Goal: Find specific page/section: Find specific page/section

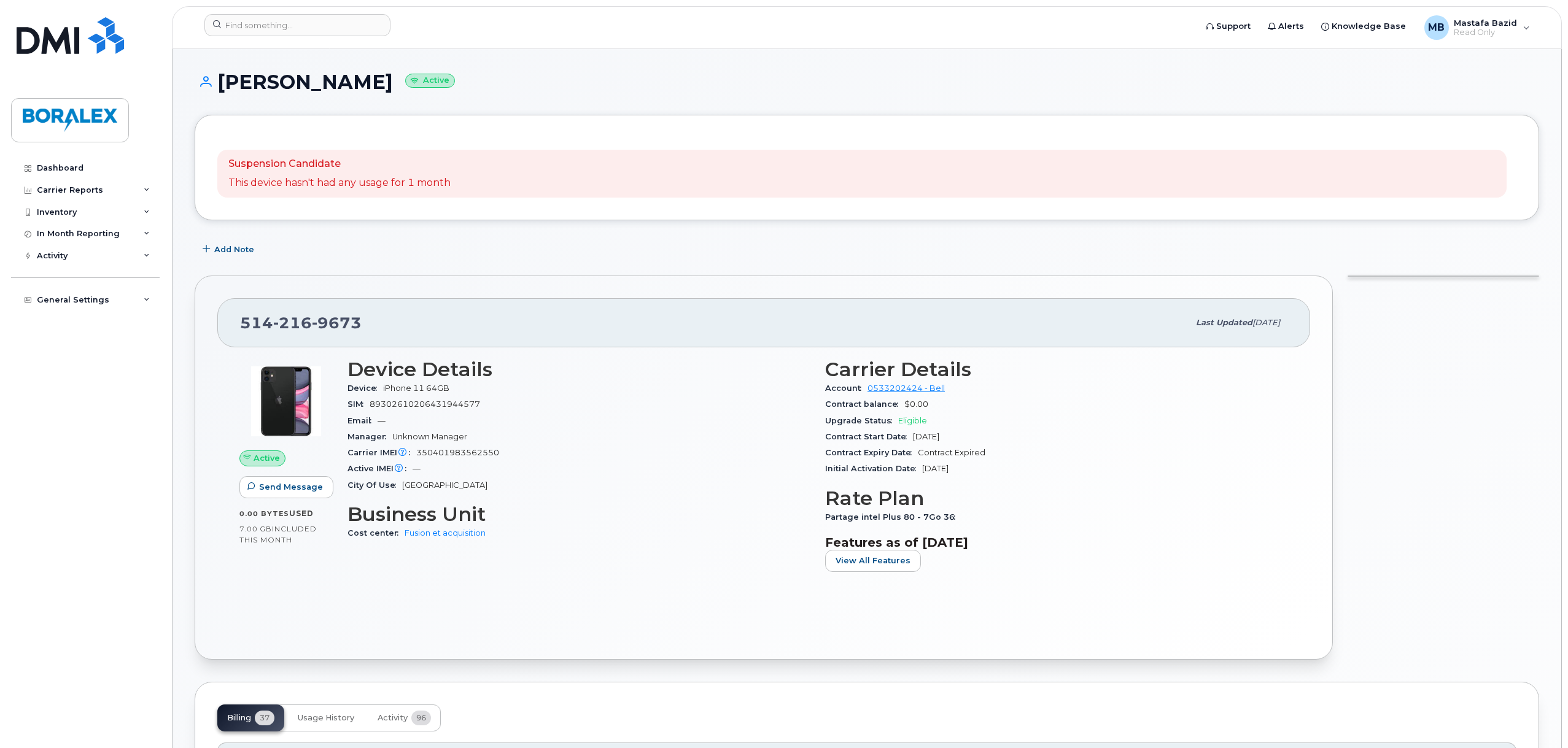
scroll to position [123, 0]
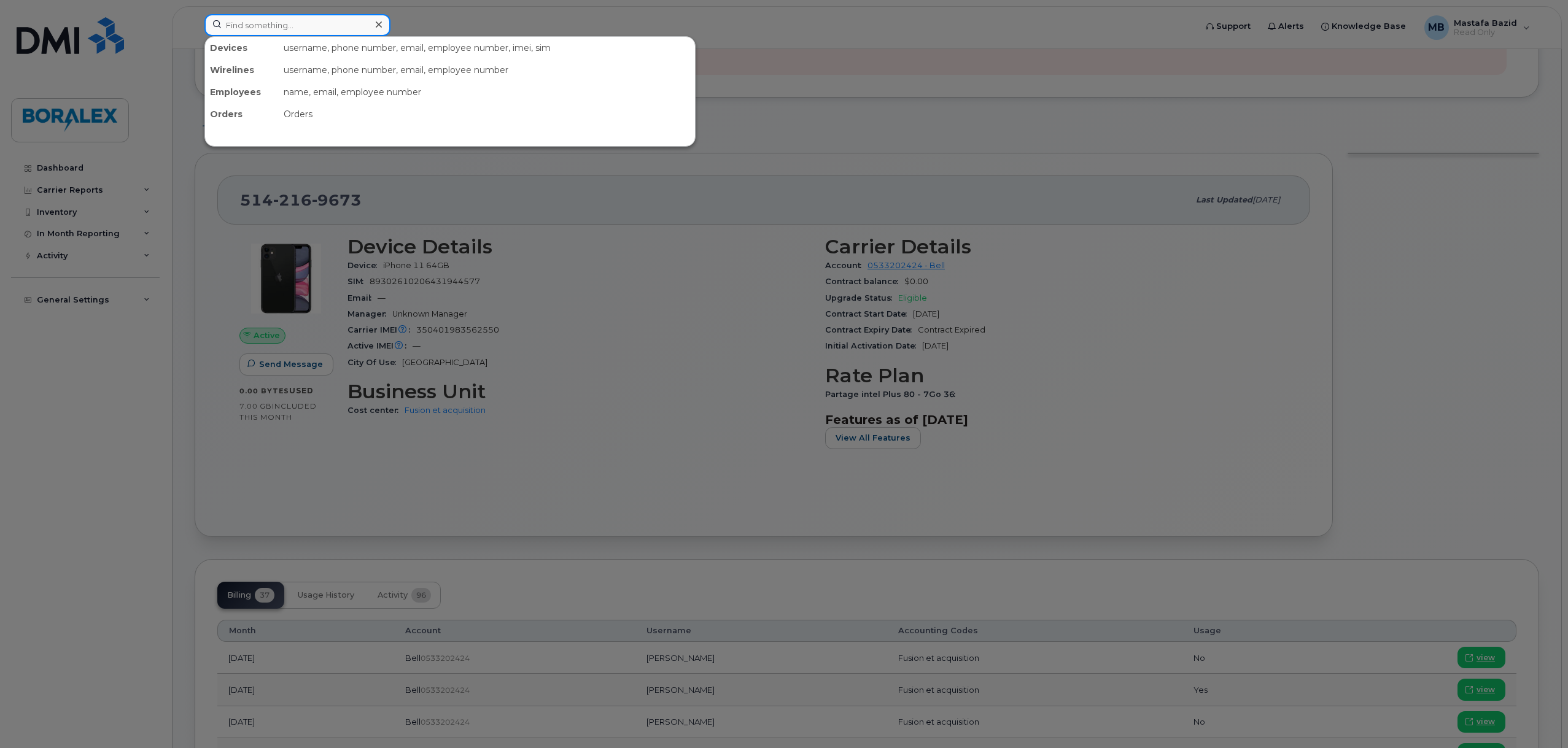
click at [336, 33] on input at bounding box center [297, 25] width 186 height 22
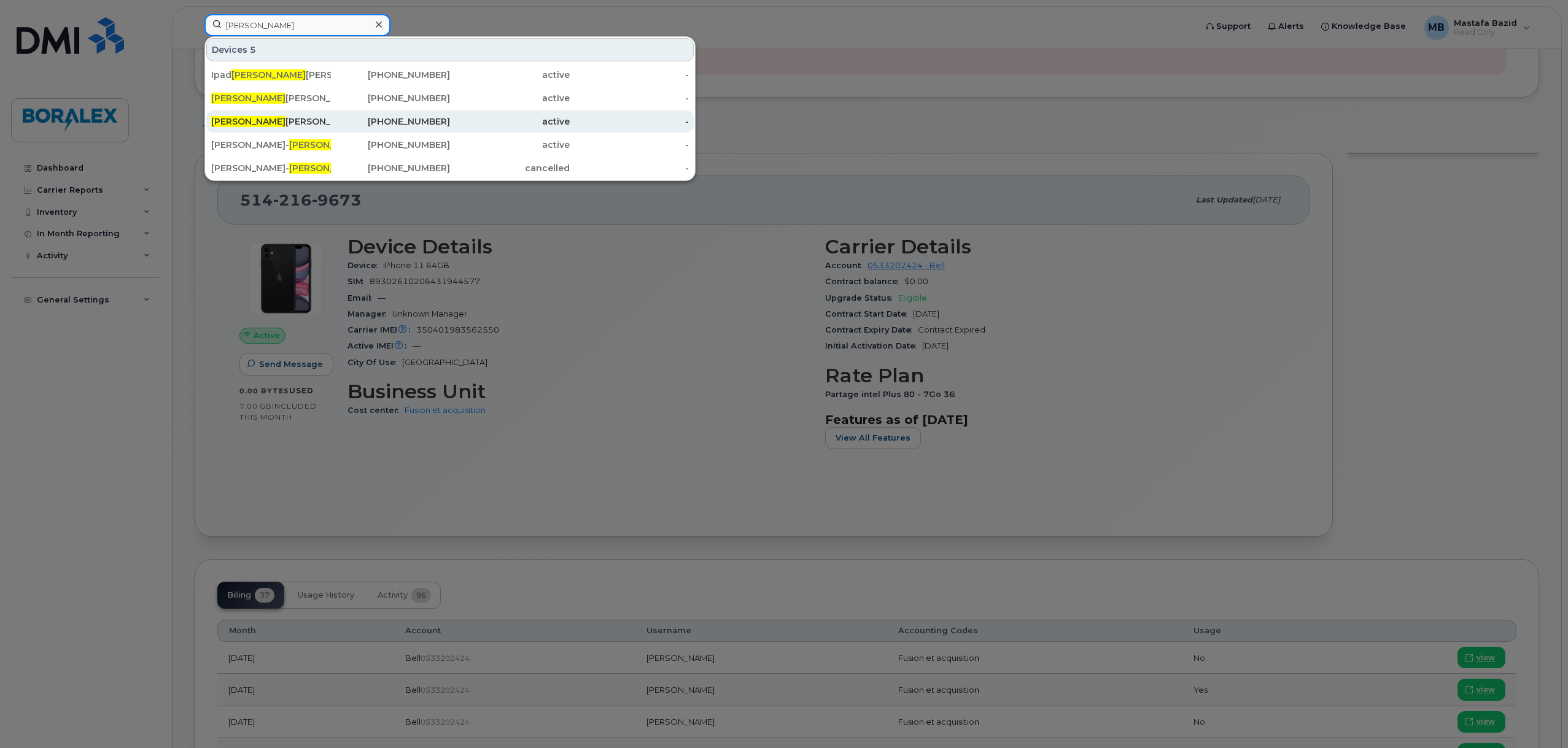
type input "bruno"
click at [289, 118] on div "Bruno Guilmette" at bounding box center [271, 121] width 119 height 12
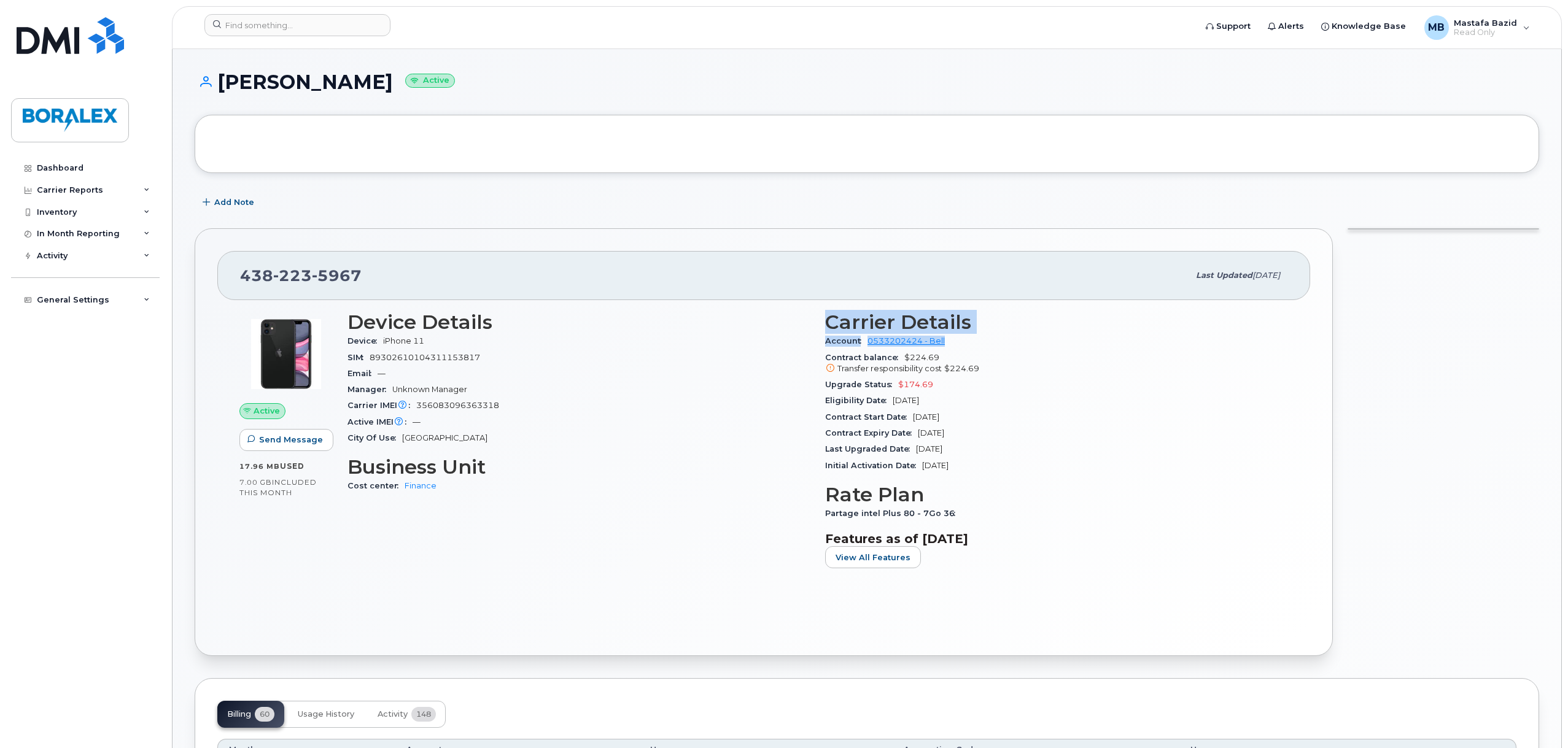
drag, startPoint x: 947, startPoint y: 343, endPoint x: 824, endPoint y: 324, distance: 124.5
click at [824, 324] on div "Carrier Details Account 0533202424 - Bell Contract balance $224.69 Transfer res…" at bounding box center [1056, 444] width 477 height 282
drag, startPoint x: 427, startPoint y: 343, endPoint x: 383, endPoint y: 340, distance: 44.1
click at [383, 340] on div "Device iPhone 11" at bounding box center [579, 341] width 463 height 16
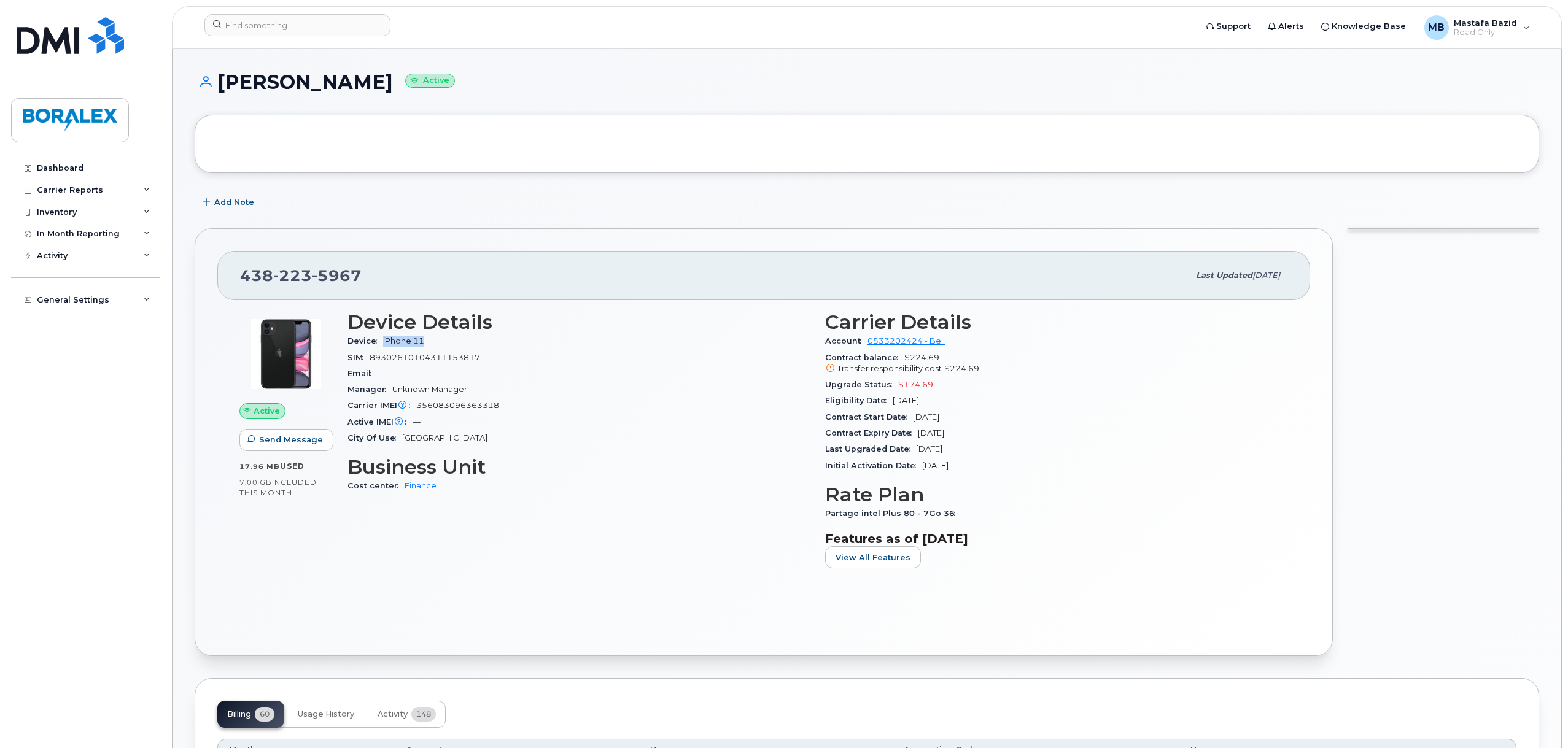
copy span "iPhone 11"
